Goal: Task Accomplishment & Management: Manage account settings

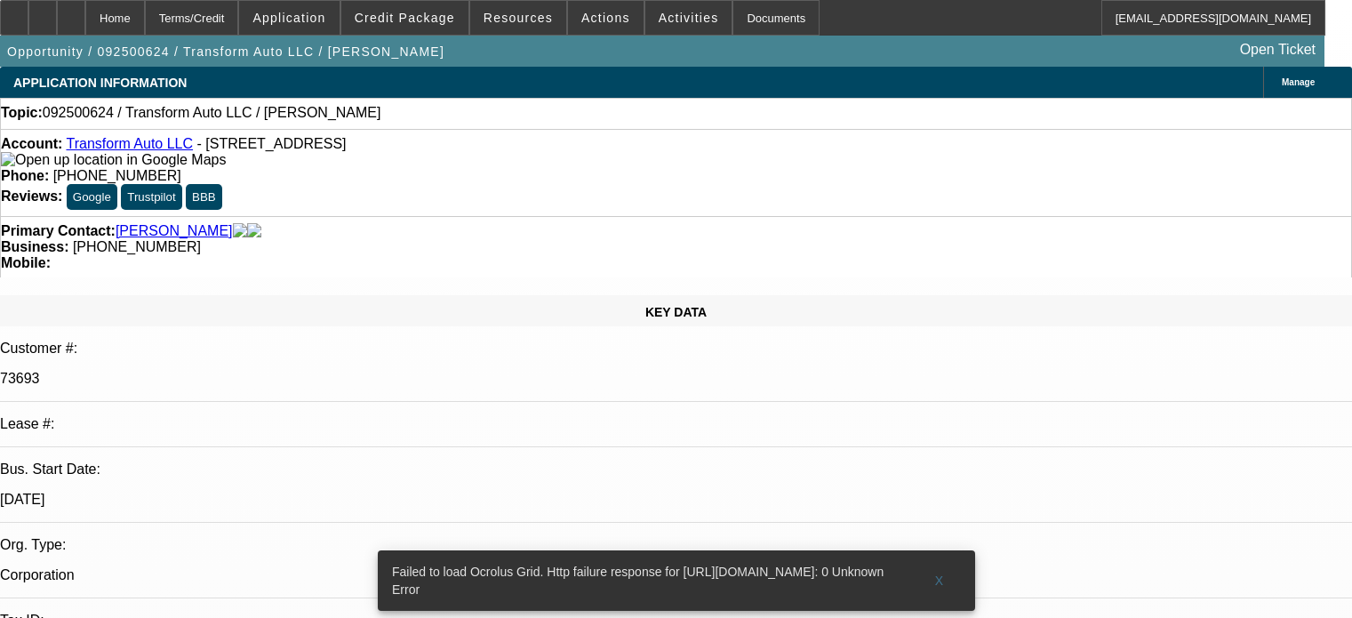
select select "0"
select select "2"
select select "0.1"
select select "4"
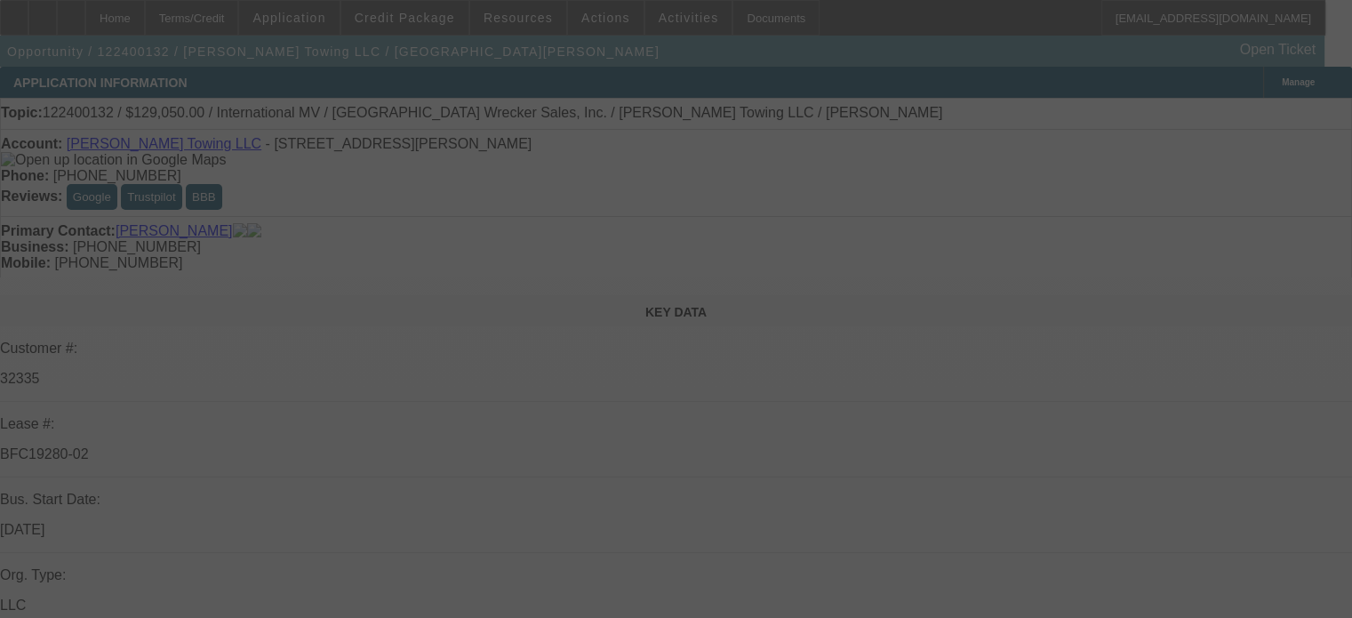
select select "0"
select select "2"
select select "0.1"
select select "4"
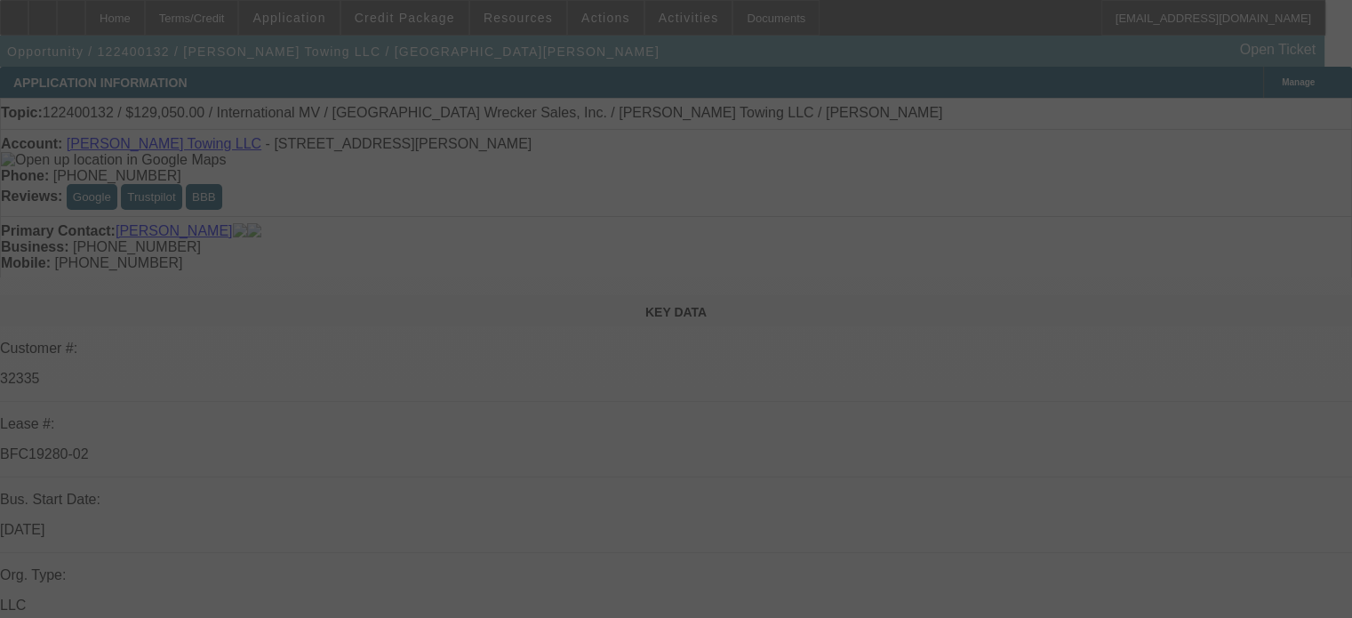
select select "0"
select select "2"
select select "0.1"
select select "4"
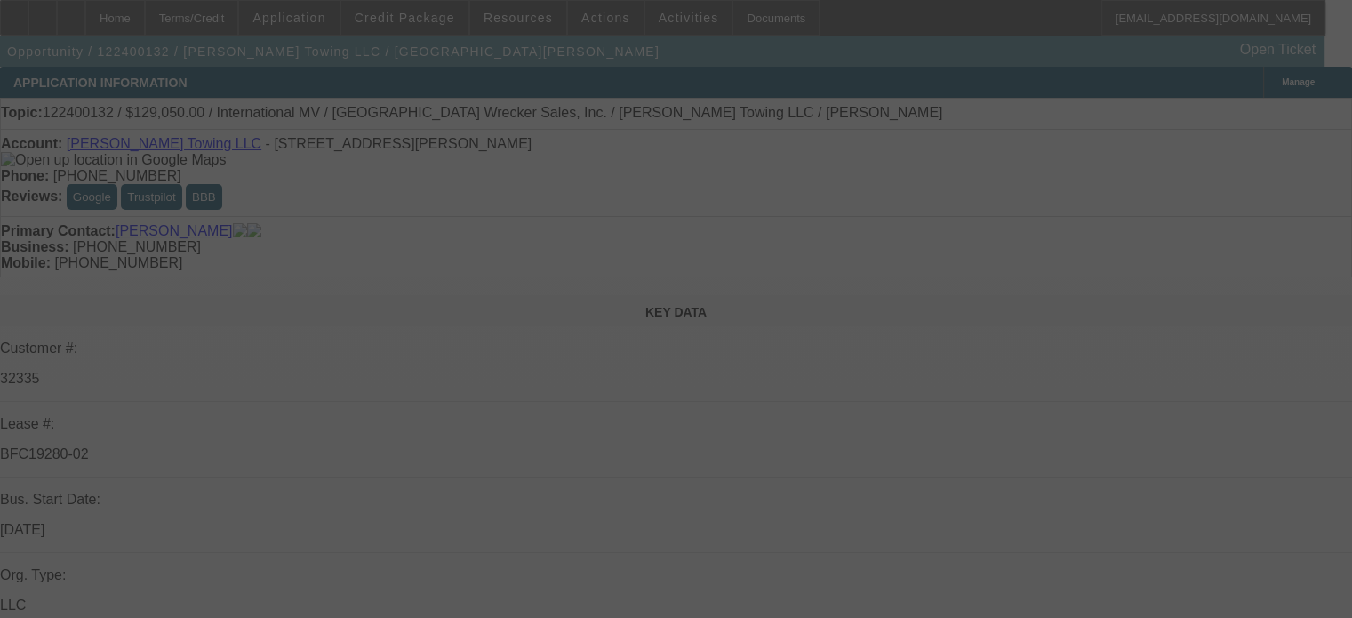
select select "0"
select select "2"
select select "0.1"
select select "4"
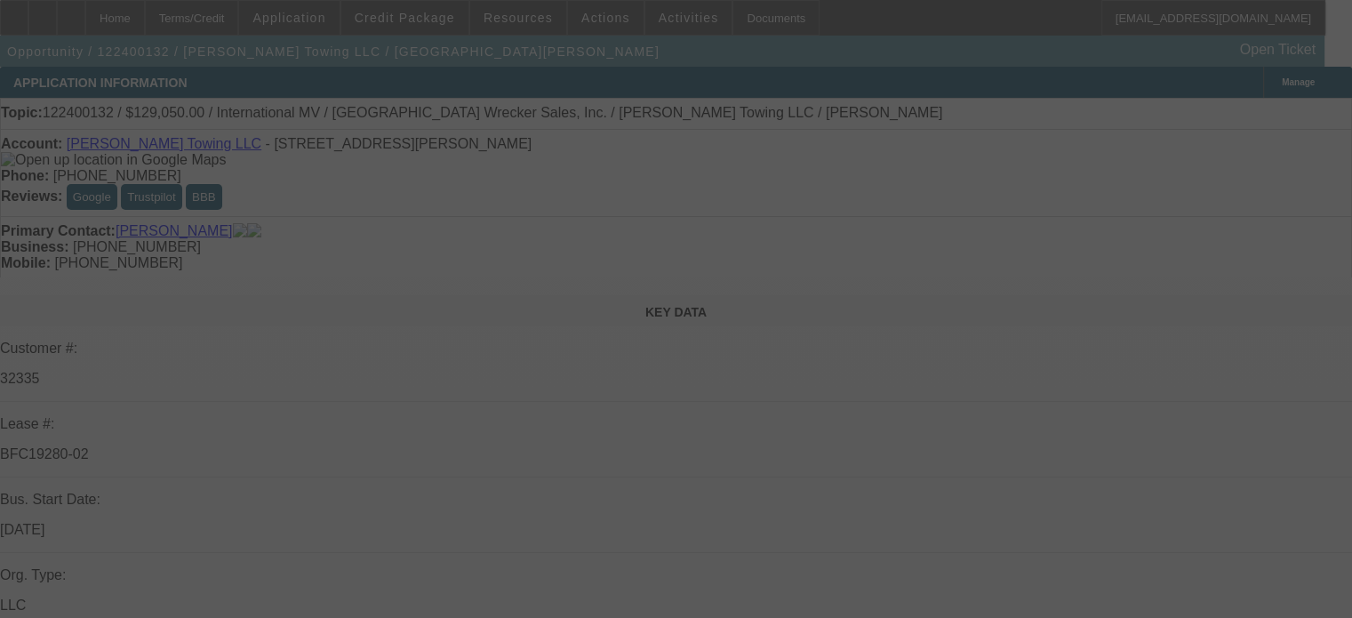
select select "0"
select select "2"
select select "0.1"
select select "4"
